Goal: Task Accomplishment & Management: Use online tool/utility

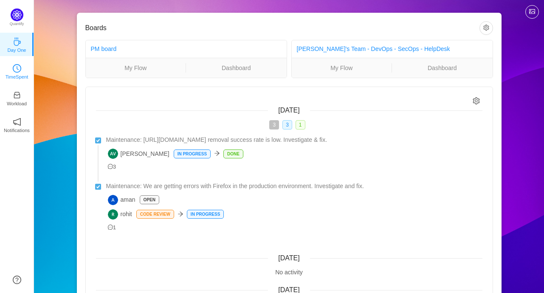
click at [13, 68] on link "TimeSpent" at bounding box center [17, 71] width 8 height 8
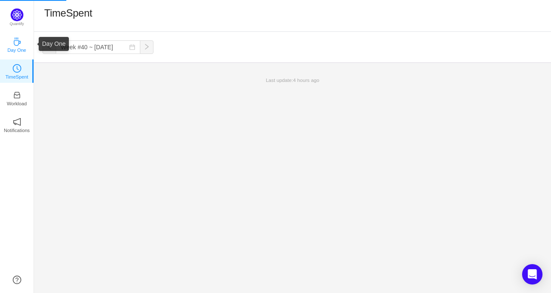
click at [10, 50] on p "Day One" at bounding box center [16, 50] width 19 height 8
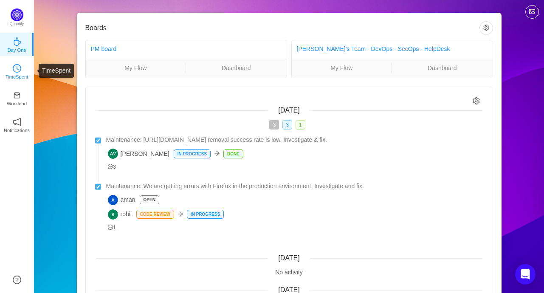
click at [11, 73] on p "TimeSpent" at bounding box center [17, 77] width 23 height 8
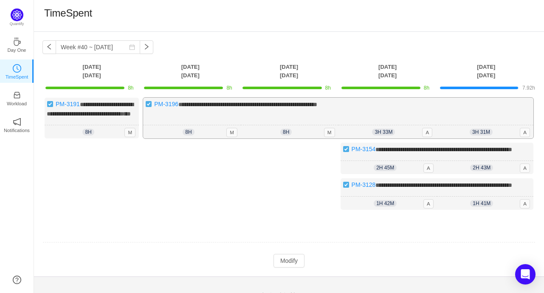
click at [401, 122] on div "**********" at bounding box center [338, 118] width 390 height 41
click at [288, 268] on button "Modify" at bounding box center [289, 261] width 31 height 14
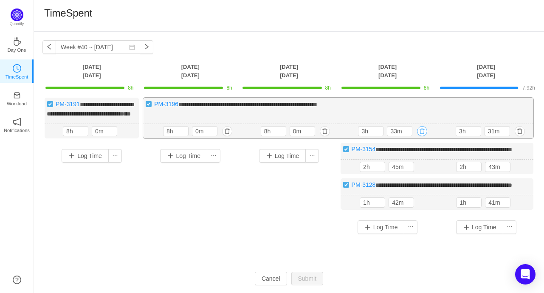
click at [424, 136] on button "button" at bounding box center [422, 131] width 10 height 10
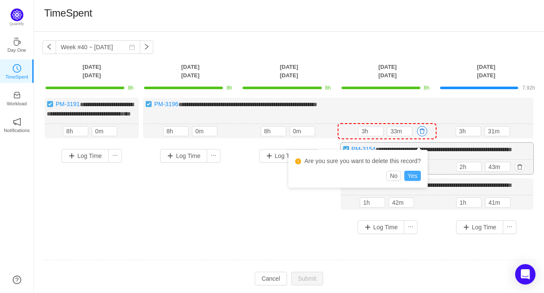
click at [413, 175] on button "Yes" at bounding box center [412, 176] width 17 height 10
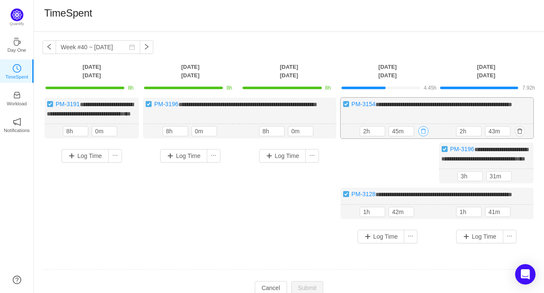
click at [420, 136] on button "button" at bounding box center [424, 131] width 10 height 10
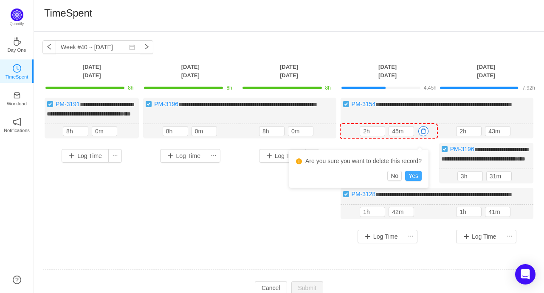
click at [413, 174] on button "Yes" at bounding box center [413, 176] width 17 height 10
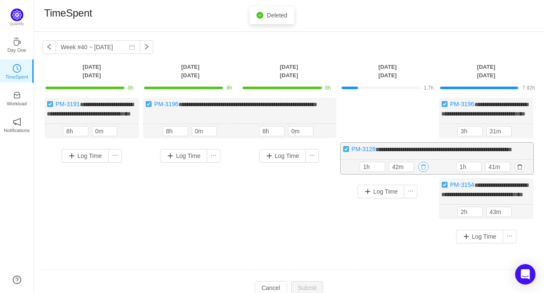
click at [421, 172] on button "button" at bounding box center [424, 167] width 10 height 10
click at [418, 220] on button "Yes" at bounding box center [413, 220] width 17 height 10
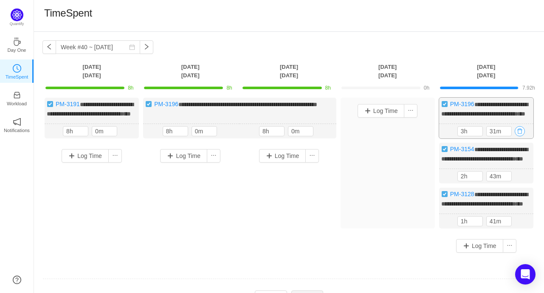
click at [518, 136] on button "button" at bounding box center [520, 131] width 10 height 10
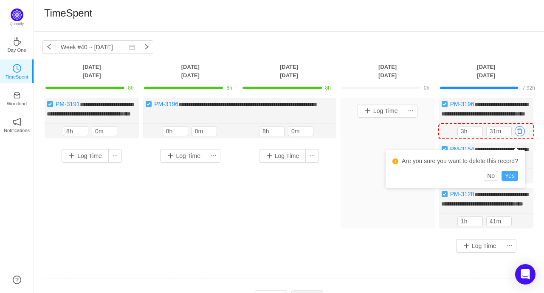
click at [510, 176] on button "Yes" at bounding box center [510, 176] width 17 height 10
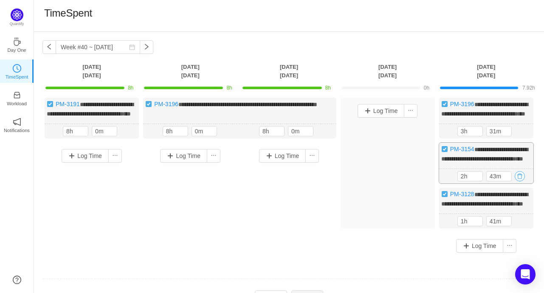
click at [518, 181] on button "button" at bounding box center [520, 176] width 10 height 10
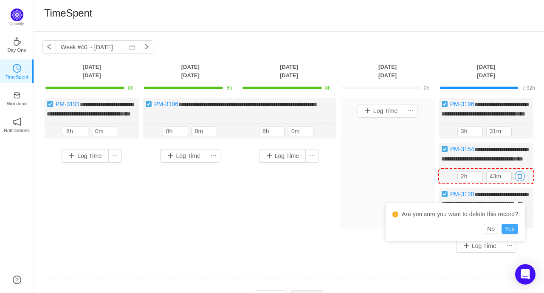
click at [512, 233] on button "Yes" at bounding box center [510, 229] width 17 height 10
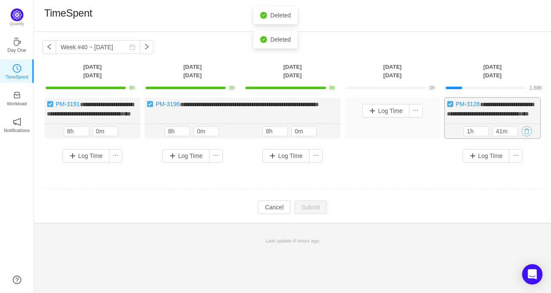
click at [526, 136] on button "button" at bounding box center [526, 131] width 10 height 10
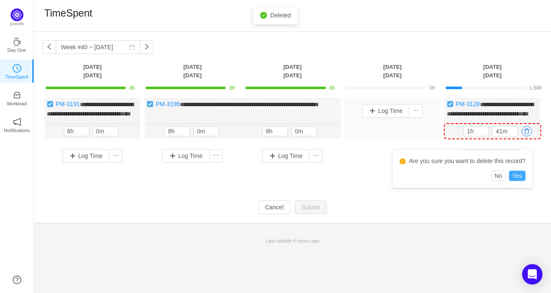
click at [518, 177] on button "Yes" at bounding box center [517, 176] width 17 height 10
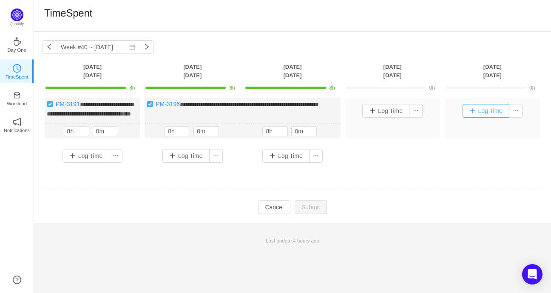
click at [501, 110] on button "Log Time" at bounding box center [485, 111] width 47 height 14
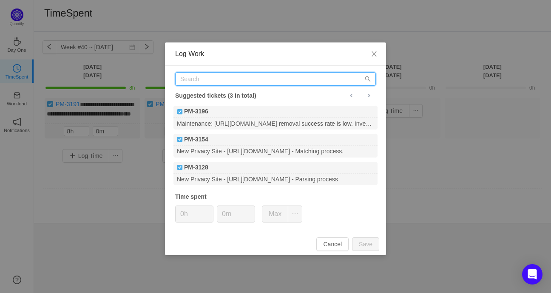
click at [235, 76] on input "text" at bounding box center [275, 79] width 201 height 14
paste input "PM-3201"
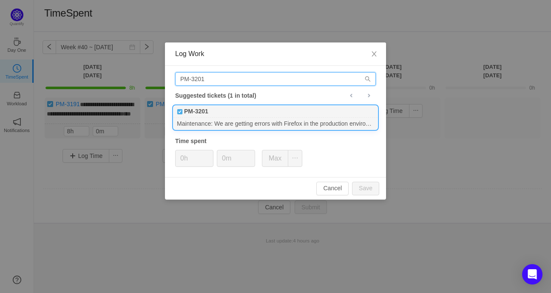
type input "PM-3201"
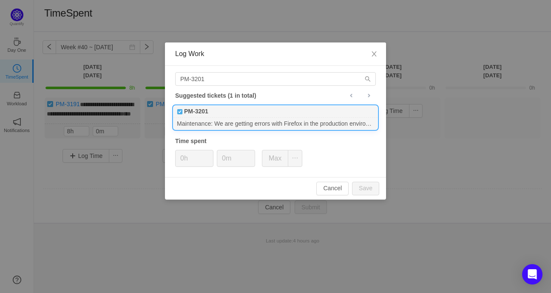
click at [270, 116] on div "PM-3201" at bounding box center [275, 112] width 204 height 12
click at [361, 191] on button "Save" at bounding box center [365, 189] width 27 height 14
type input "0h"
